Goal: Task Accomplishment & Management: Use online tool/utility

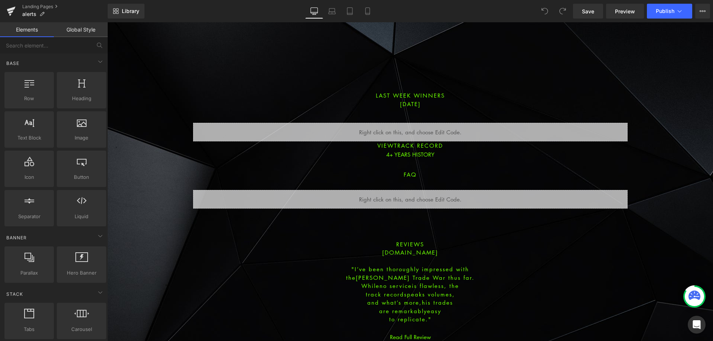
scroll to position [1343, 0]
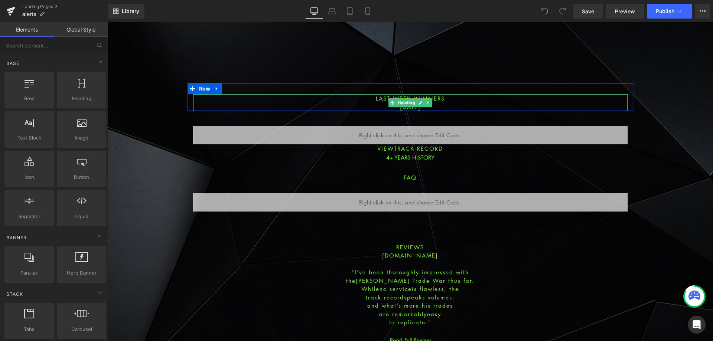
click at [379, 107] on h1 "[DATE]" at bounding box center [410, 107] width 435 height 9
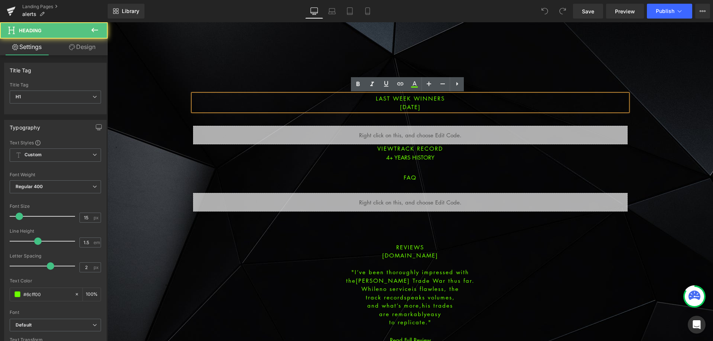
click at [400, 106] on span "[DATE]" at bounding box center [410, 106] width 21 height 7
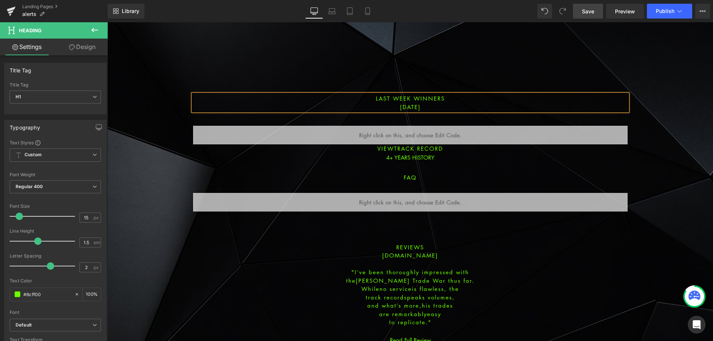
drag, startPoint x: 583, startPoint y: 13, endPoint x: 479, endPoint y: 15, distance: 104.0
click at [583, 13] on span "Save" at bounding box center [588, 11] width 12 height 8
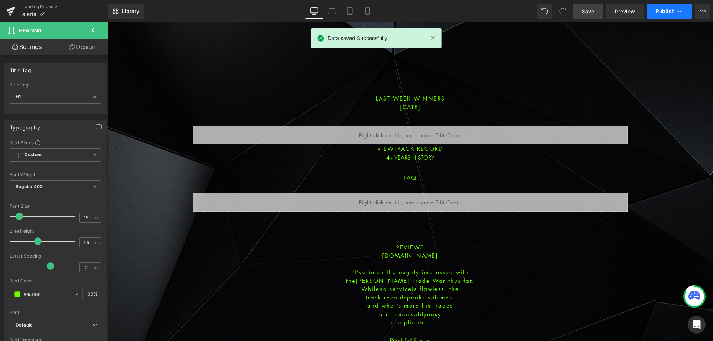
click at [672, 10] on span "Publish" at bounding box center [665, 11] width 19 height 6
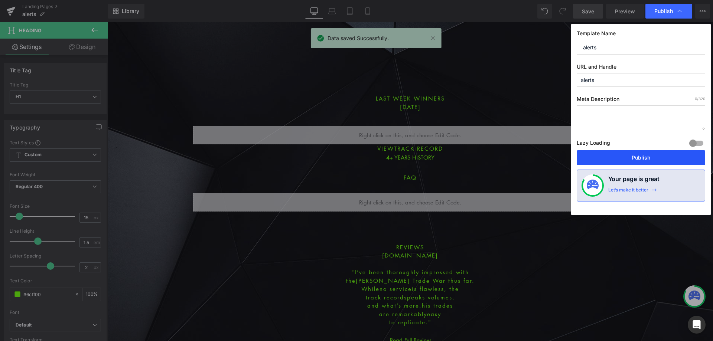
click at [0, 0] on button "Publish" at bounding box center [0, 0] width 0 height 0
